Goal: Transaction & Acquisition: Book appointment/travel/reservation

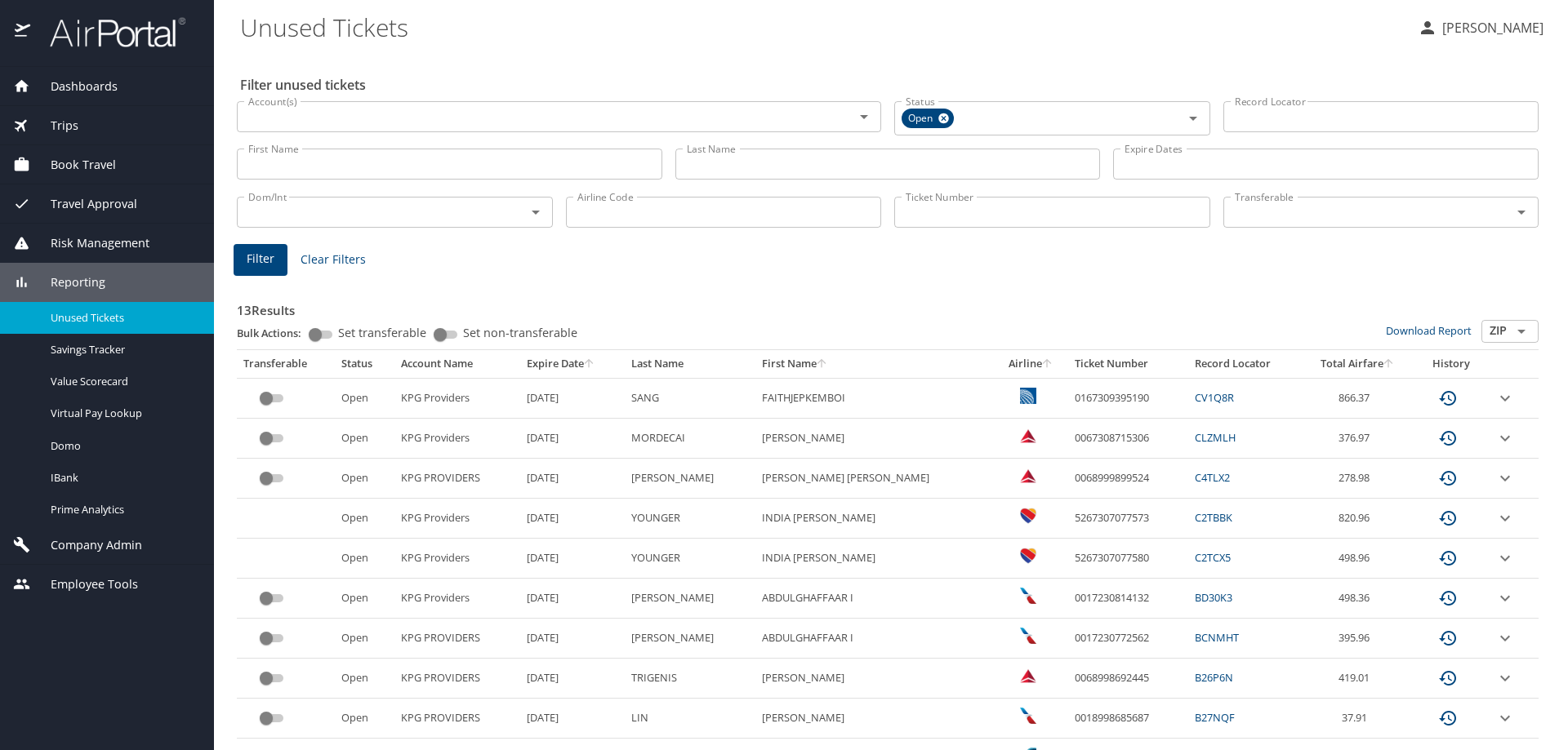
scroll to position [199, 0]
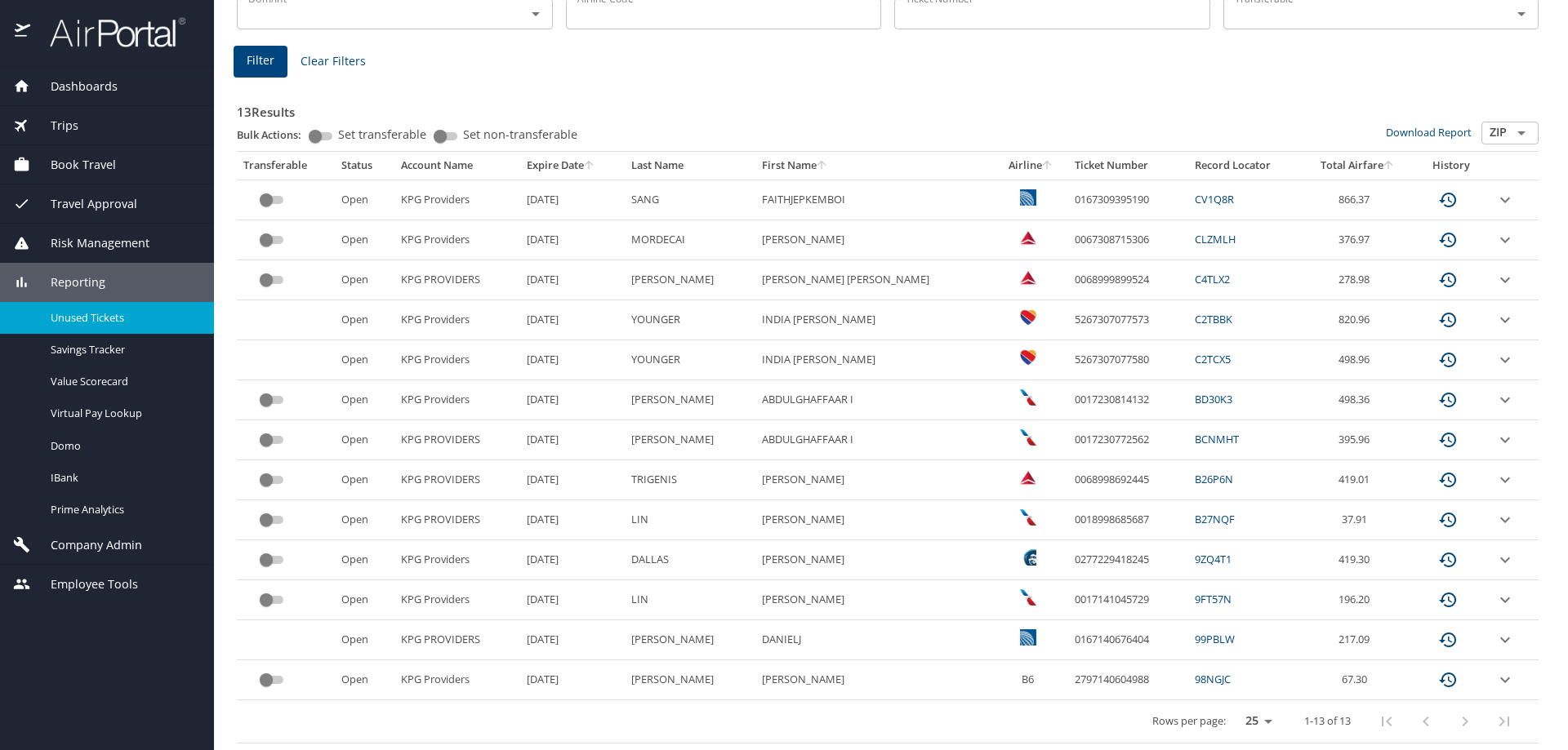
click at [95, 166] on span "Book Travel" at bounding box center [73, 165] width 86 height 18
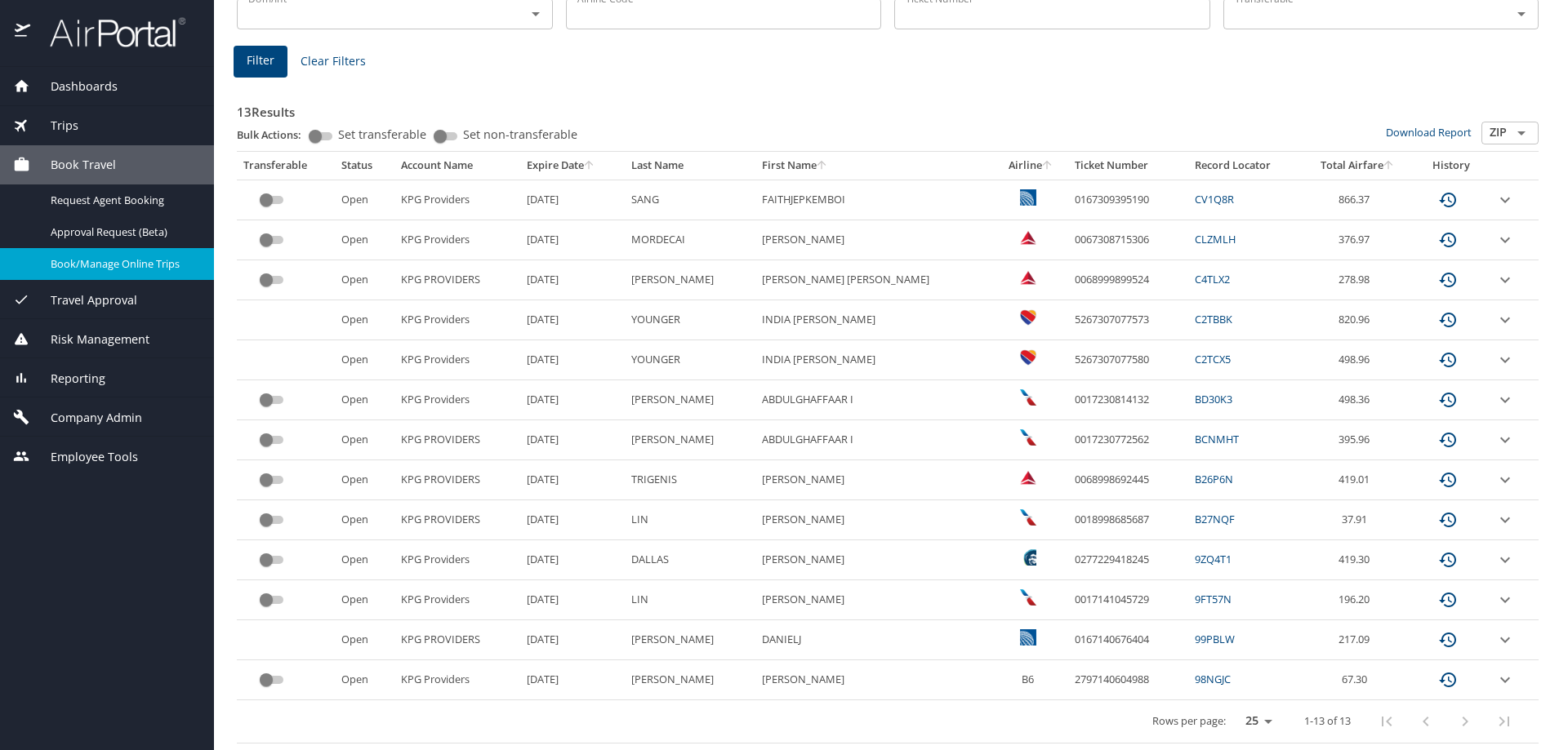
click at [117, 252] on link "Book/Manage Online Trips" at bounding box center [107, 264] width 214 height 32
click at [166, 270] on span "Book/Manage Online Trips" at bounding box center [123, 264] width 144 height 16
